Goal: Information Seeking & Learning: Find specific fact

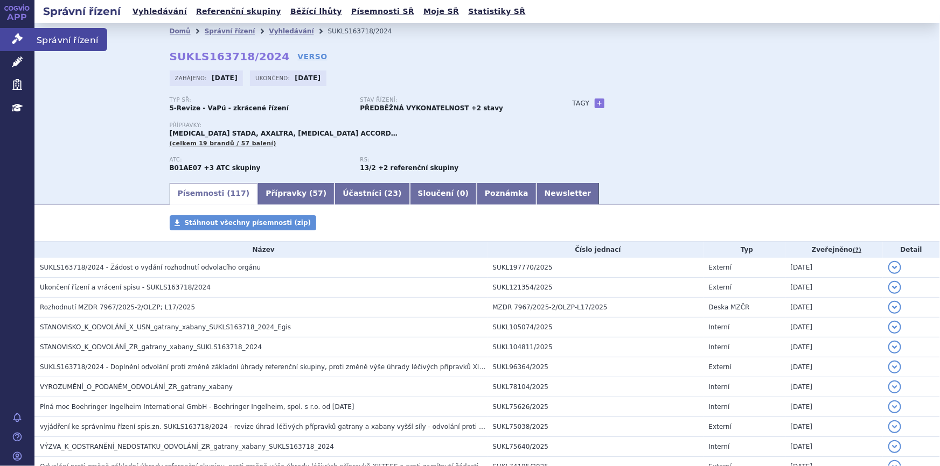
click at [12, 40] on icon at bounding box center [17, 38] width 11 height 11
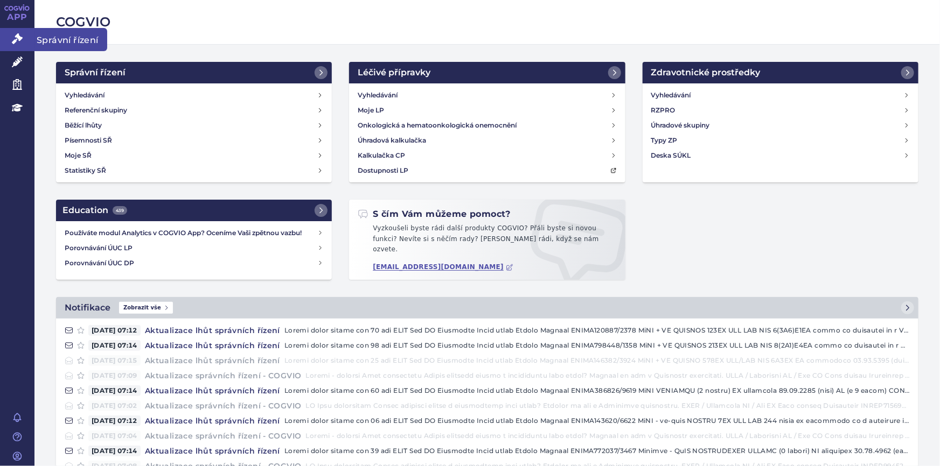
click at [12, 36] on icon at bounding box center [17, 38] width 11 height 11
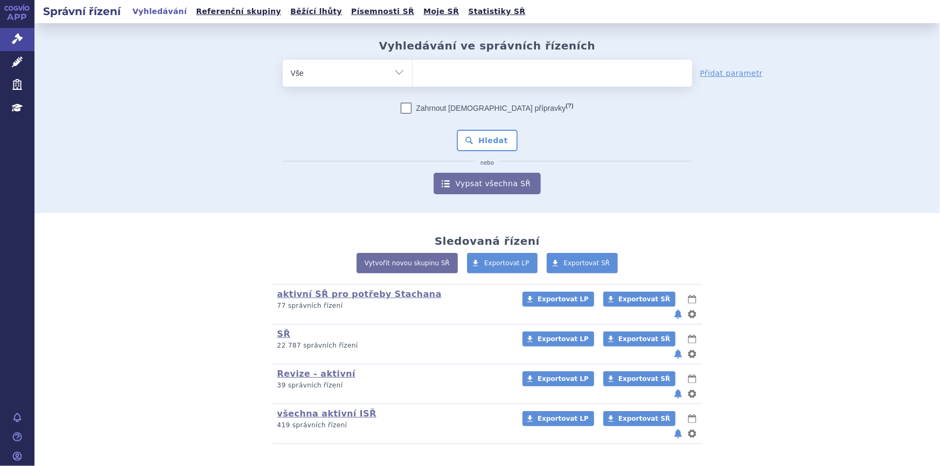
click at [436, 71] on ul at bounding box center [551, 71] width 279 height 23
click at [412, 71] on select at bounding box center [412, 72] width 1 height 27
click at [436, 73] on ul at bounding box center [551, 71] width 279 height 23
click at [412, 73] on select at bounding box center [412, 72] width 1 height 27
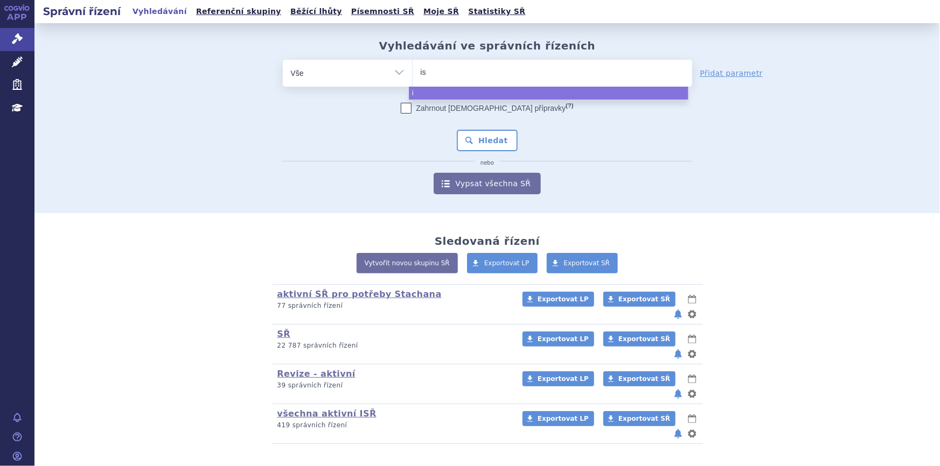
type input "iso"
type input "isopr"
type input "isopro"
type input "isopr"
type input "isopri"
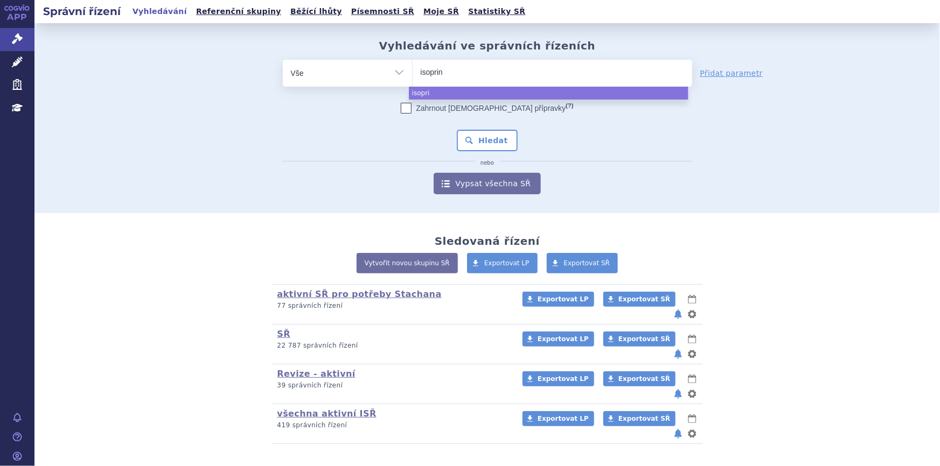
type input "isoprino"
type input "isoprinosi"
type input "isoprinosine"
select select "isoprinosine"
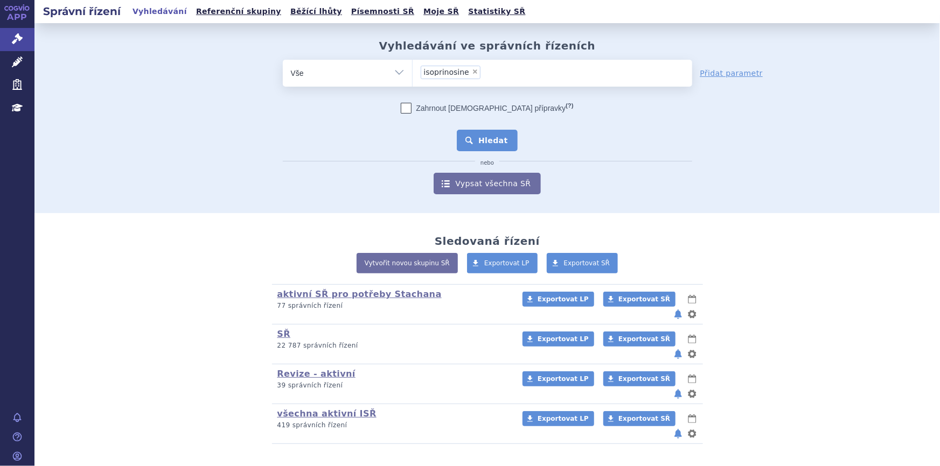
click at [471, 143] on button "Hledat" at bounding box center [487, 141] width 61 height 22
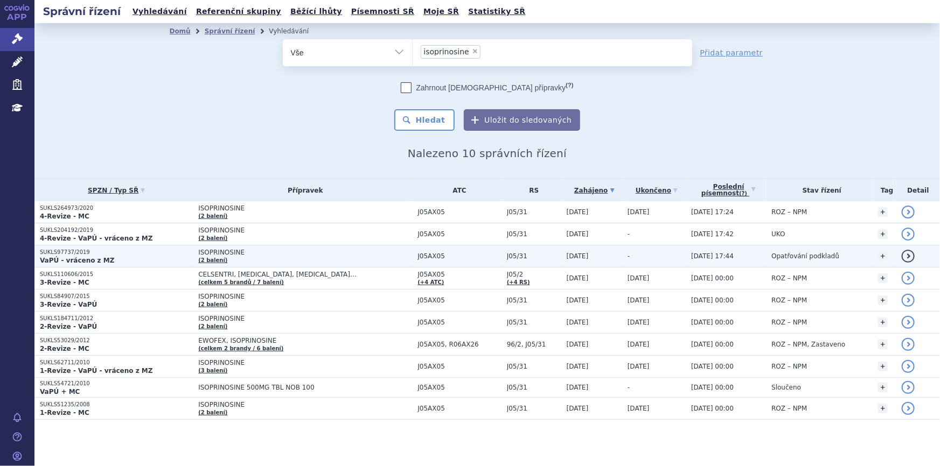
click at [277, 251] on span "ISOPRINOSINE" at bounding box center [305, 253] width 214 height 8
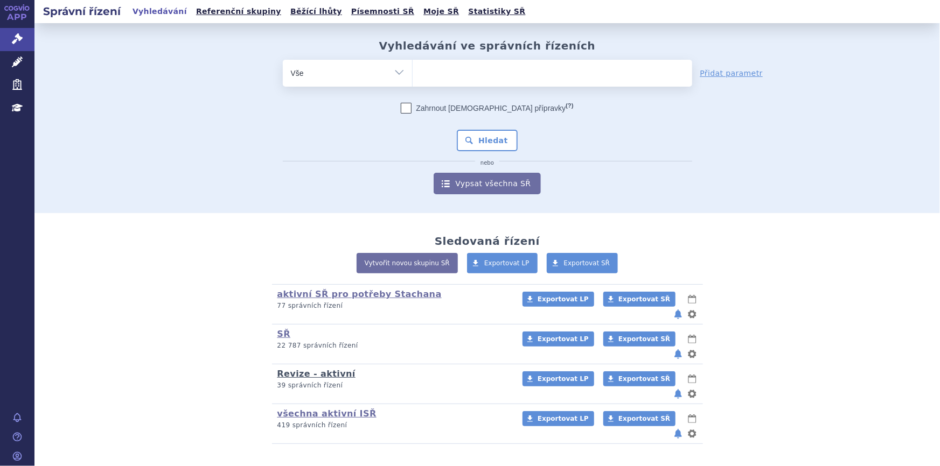
click at [296, 369] on link "Revize - aktivní" at bounding box center [316, 374] width 78 height 10
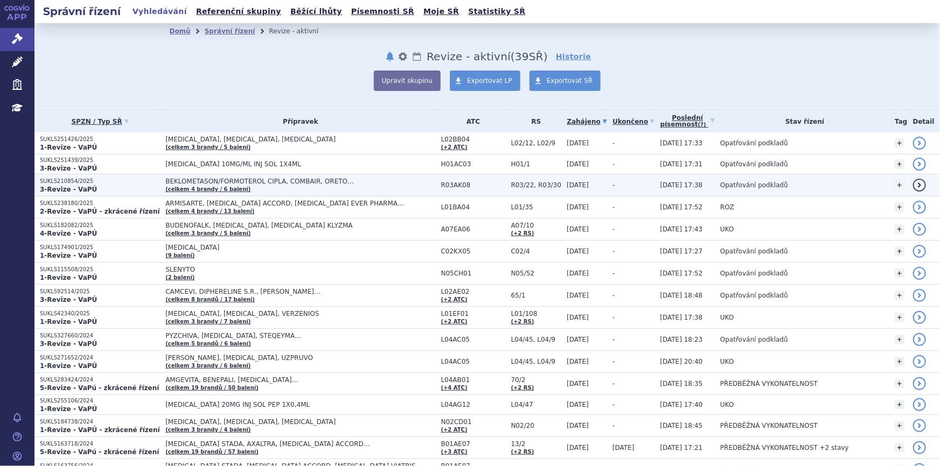
click at [272, 180] on span "BEKLOMETASON/FORMOTEROL CIPLA, COMBAIR, ORETO…" at bounding box center [299, 182] width 269 height 8
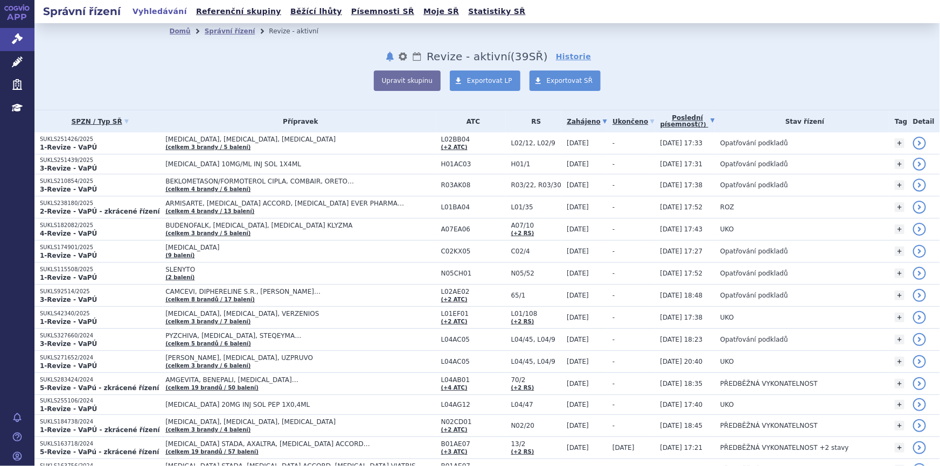
click at [673, 120] on link "Poslední písemnost (?)" at bounding box center [687, 121] width 55 height 22
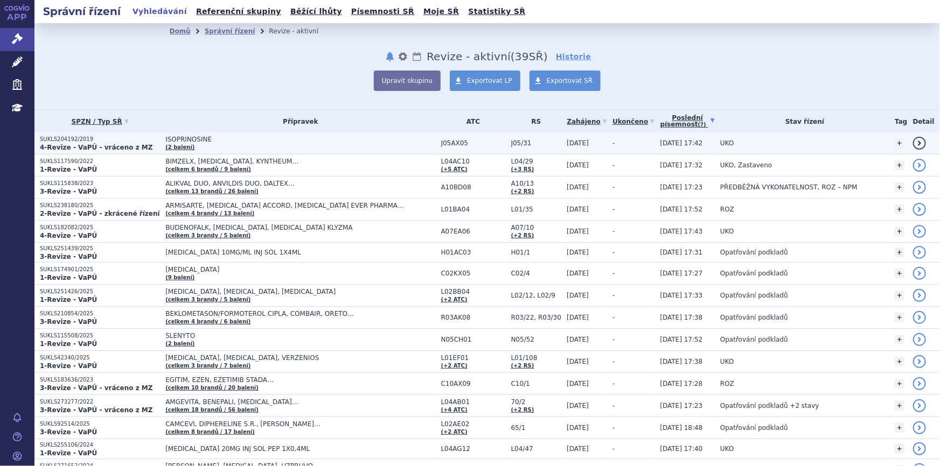
click at [267, 142] on span "ISOPRINOSINE" at bounding box center [299, 140] width 269 height 8
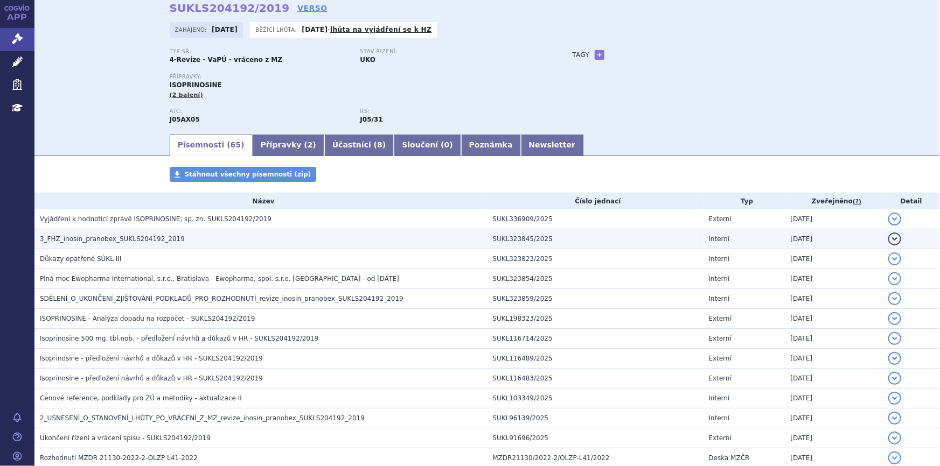
scroll to position [48, 0]
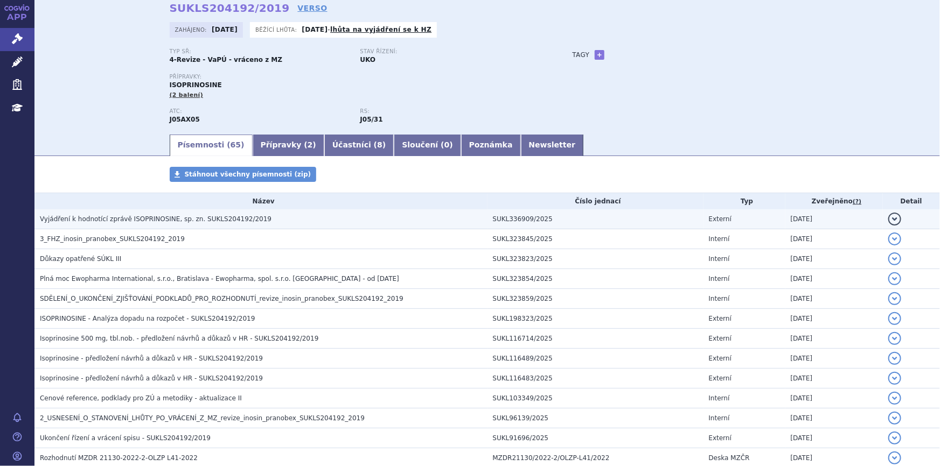
click at [226, 219] on span "Vyjádření k hodnotící zprávě ISOPRINOSINE, sp. zn. SUKLS204192/2019" at bounding box center [156, 219] width 232 height 8
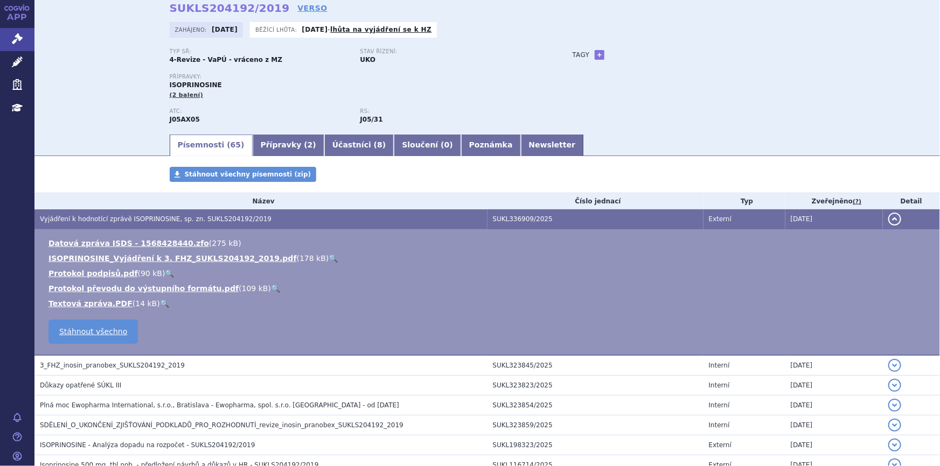
click at [328, 256] on link "🔍" at bounding box center [332, 258] width 9 height 9
